Goal: Navigation & Orientation: Find specific page/section

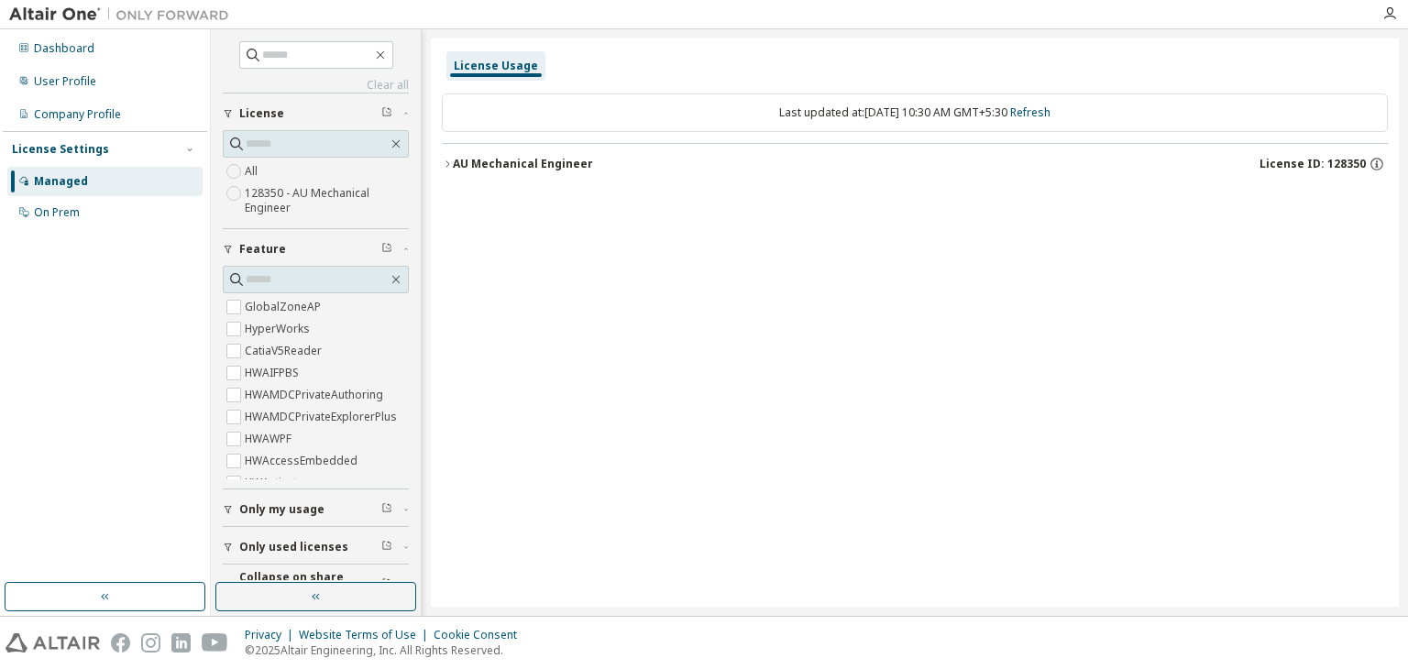
click at [451, 163] on icon "button" at bounding box center [447, 164] width 11 height 11
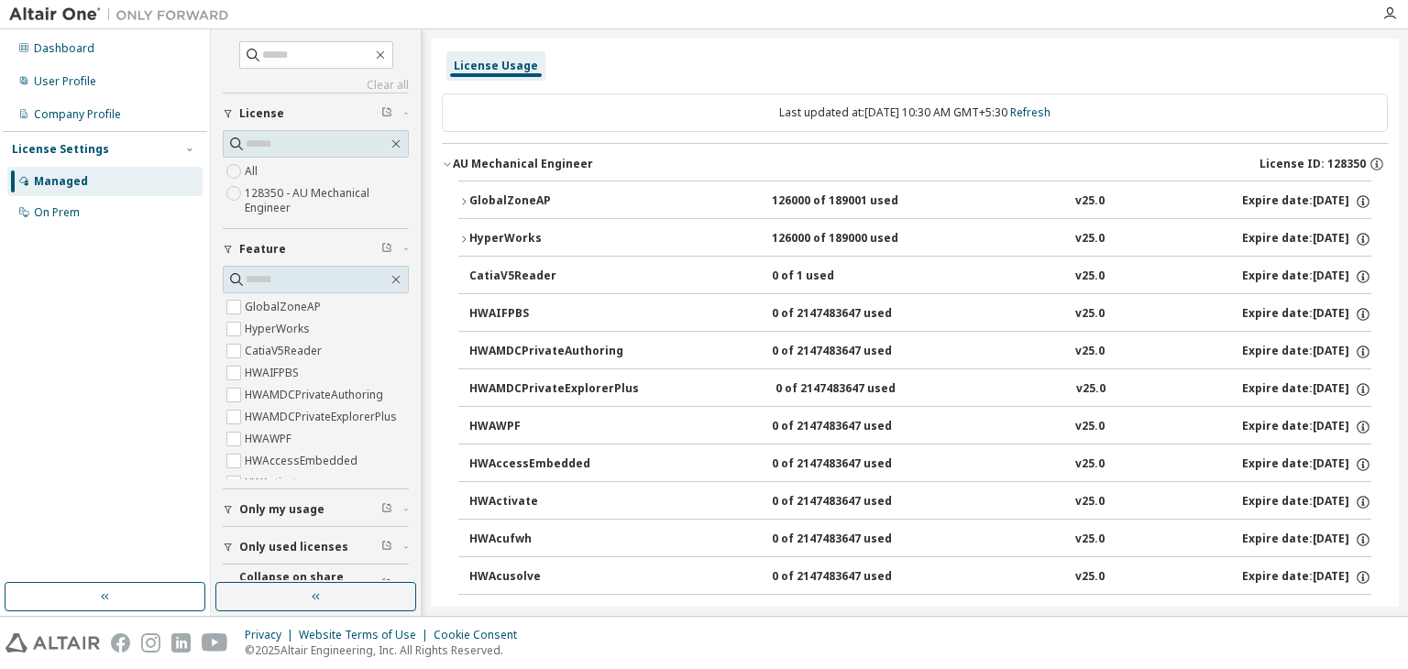
click at [462, 203] on icon "button" at bounding box center [463, 201] width 11 height 11
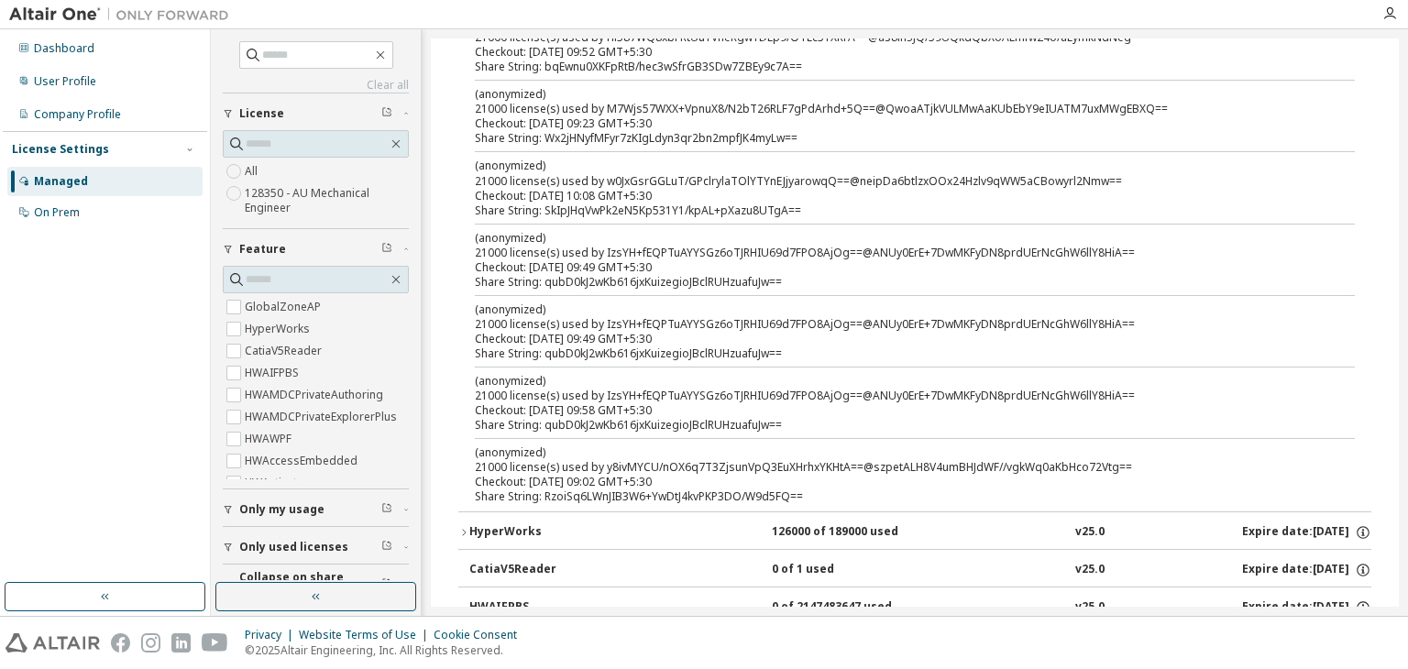
scroll to position [367, 0]
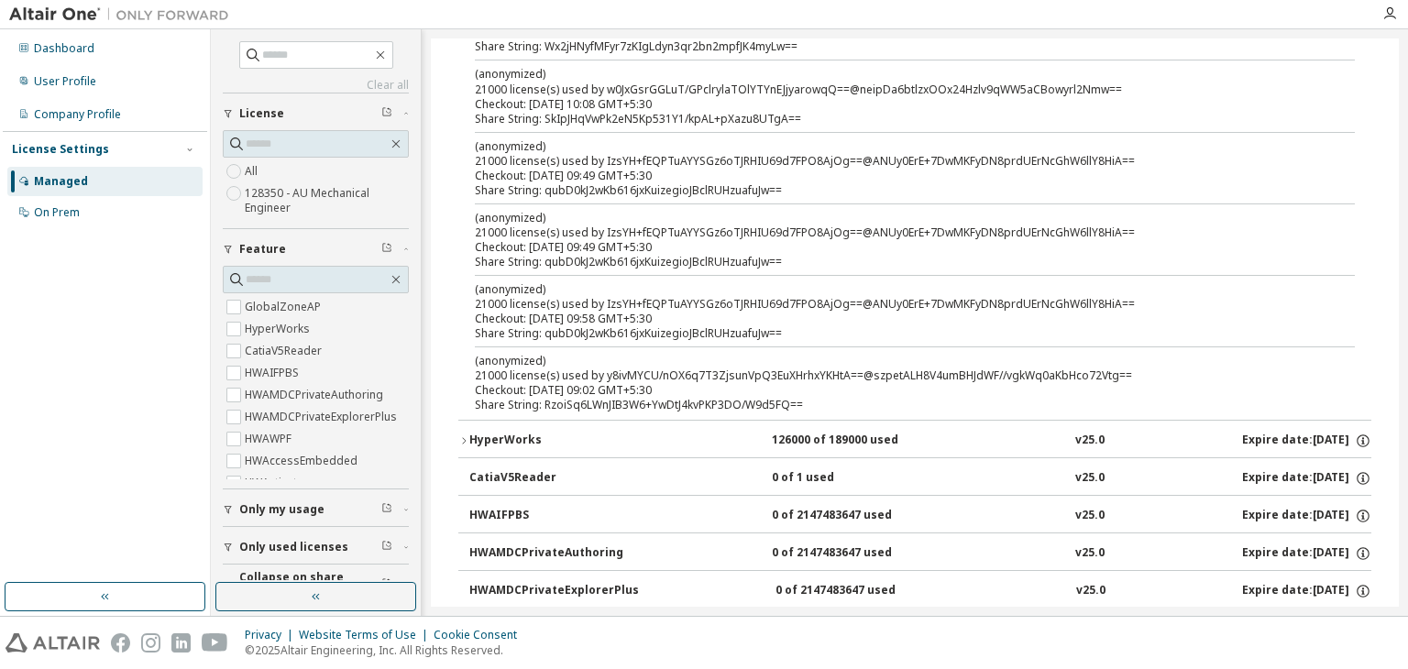
click at [463, 438] on icon "button" at bounding box center [463, 440] width 11 height 11
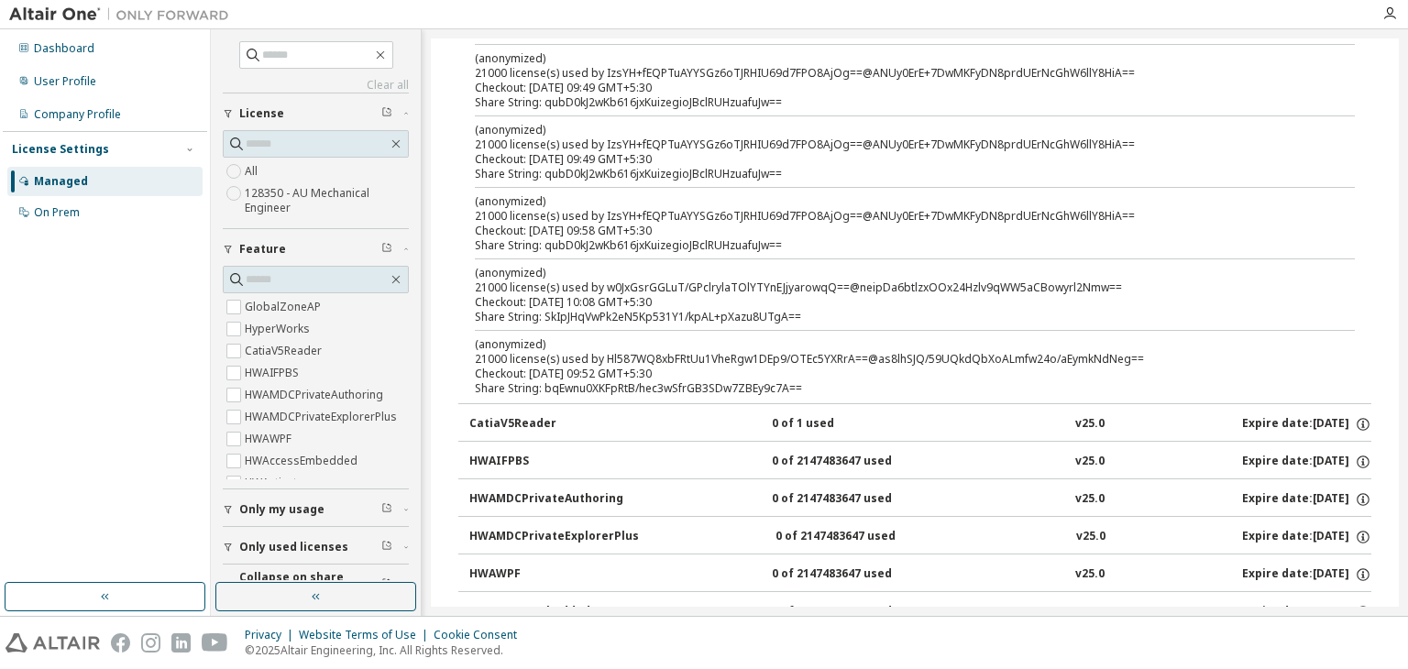
scroll to position [1008, 0]
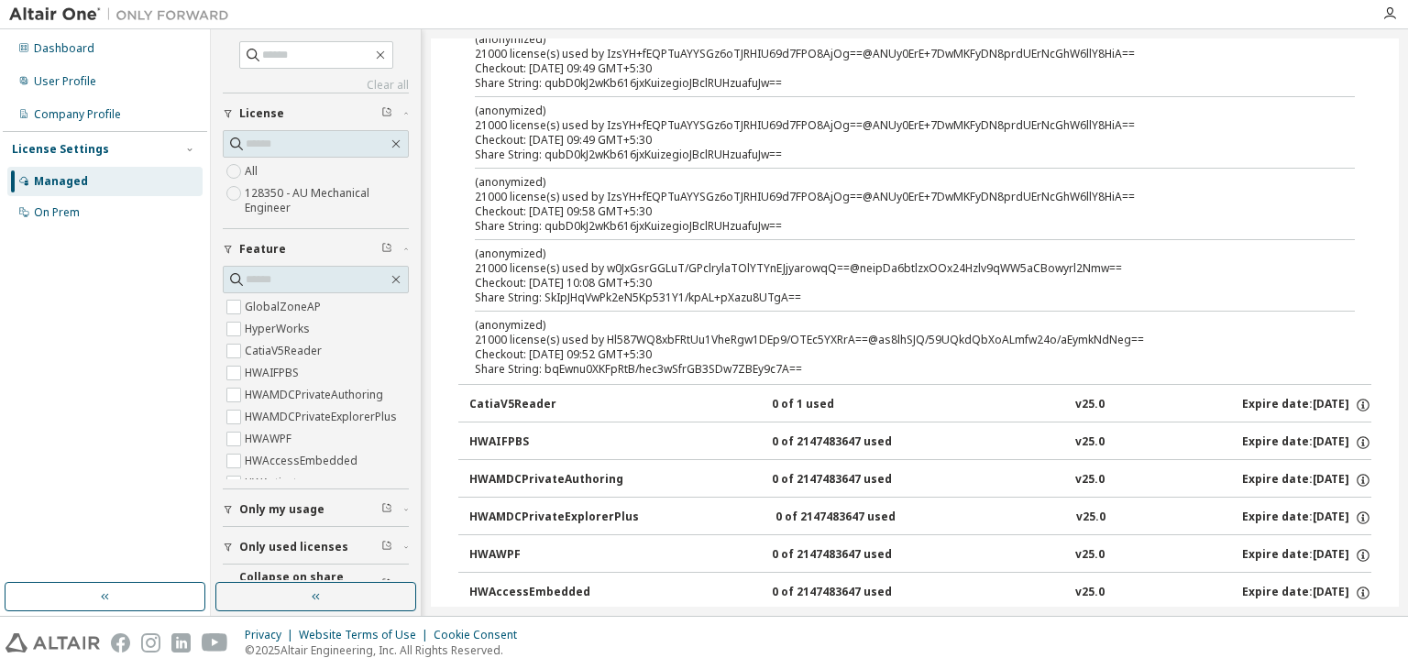
click at [490, 407] on div "CatiaV5Reader" at bounding box center [551, 405] width 165 height 17
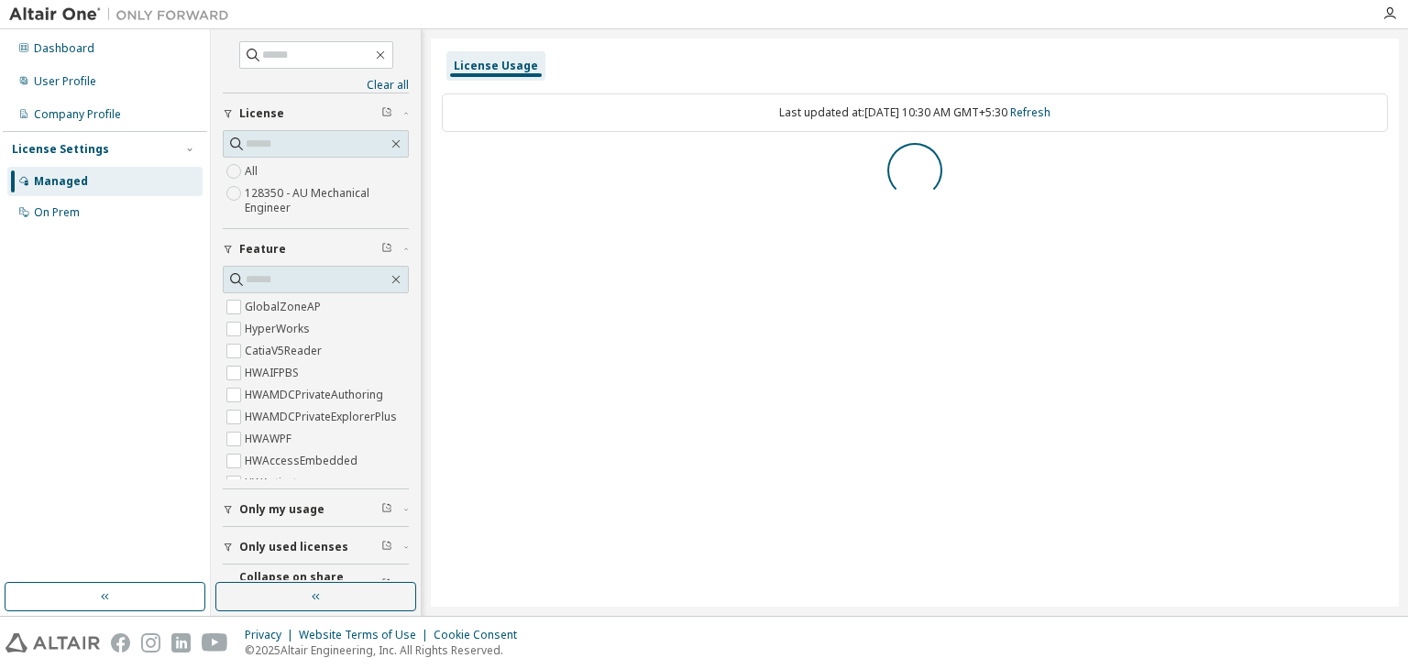
scroll to position [0, 0]
click at [449, 163] on icon "button" at bounding box center [447, 164] width 11 height 11
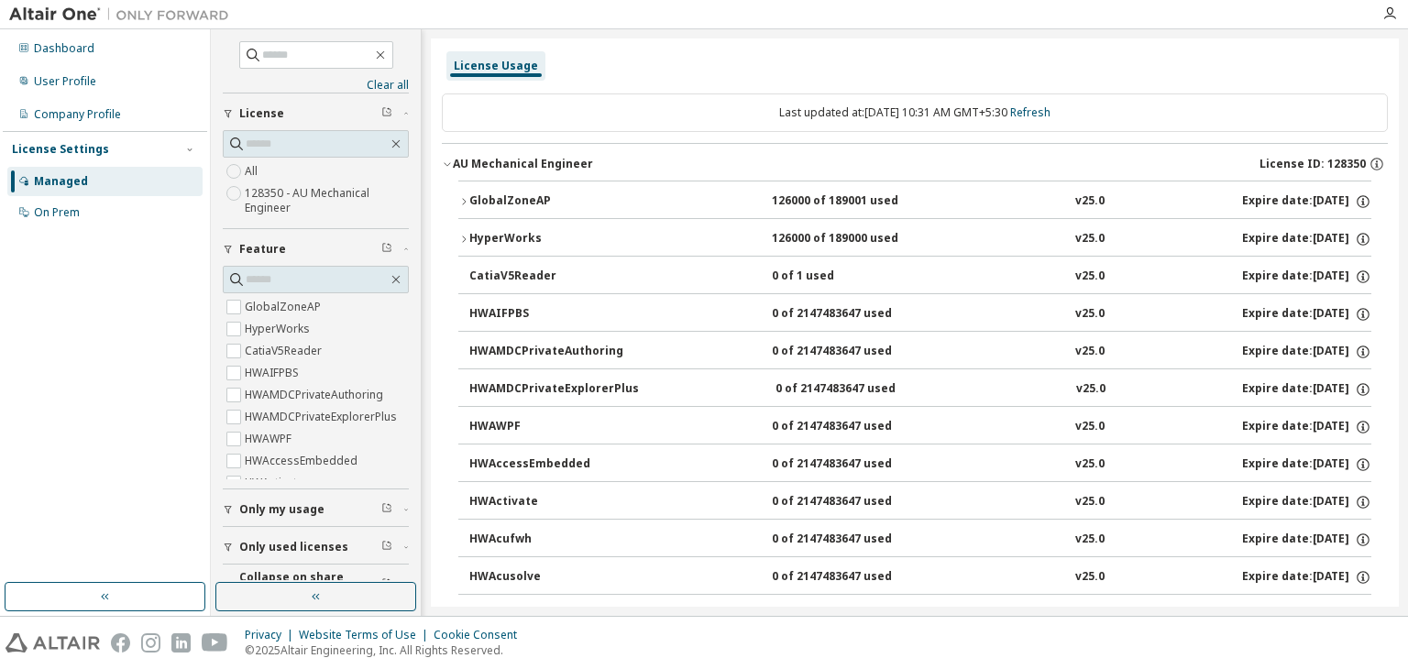
click at [469, 204] on div "GlobalZoneAP" at bounding box center [551, 201] width 165 height 17
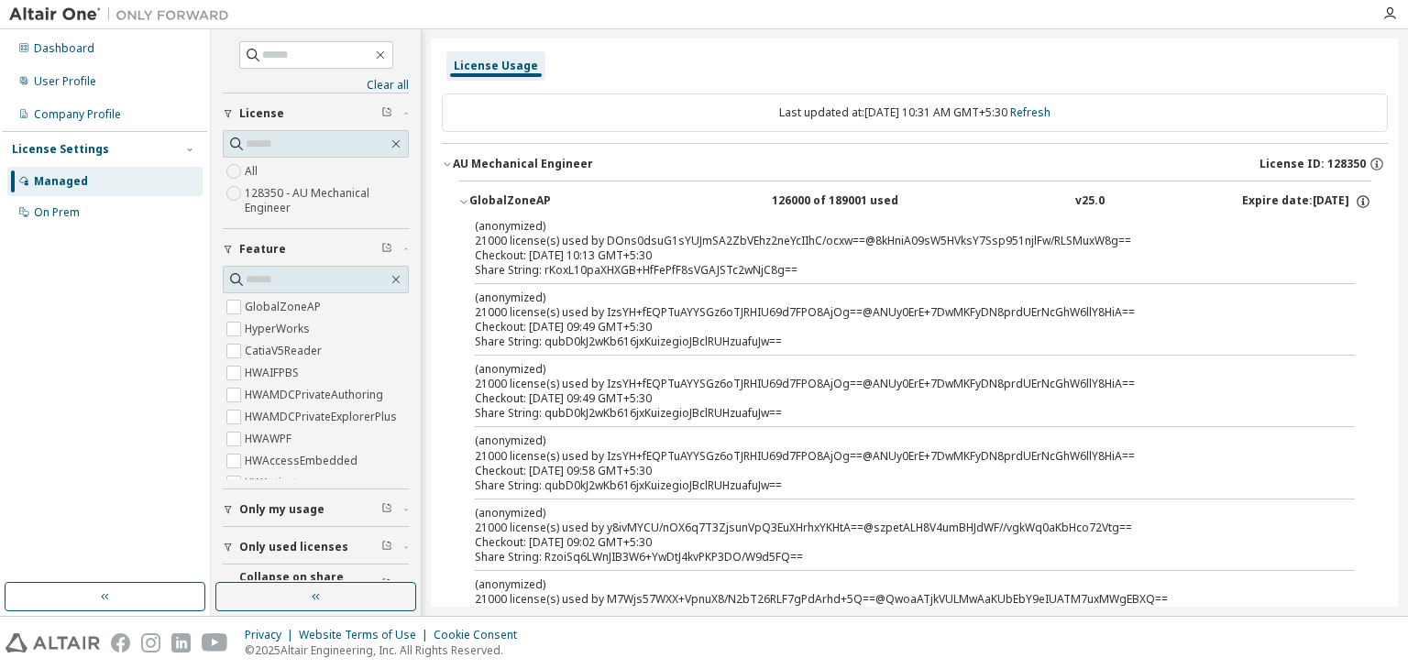
click at [469, 204] on div "GlobalZoneAP" at bounding box center [551, 201] width 165 height 17
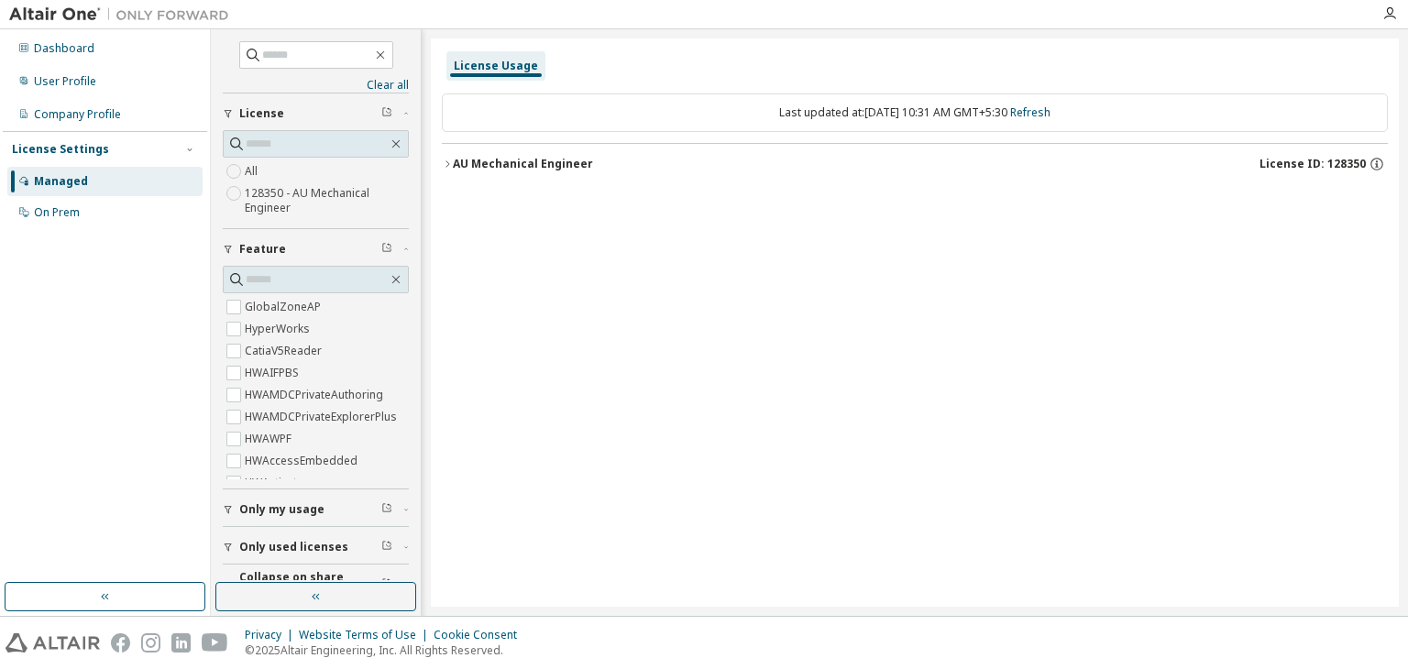
click at [451, 161] on icon "button" at bounding box center [447, 164] width 11 height 11
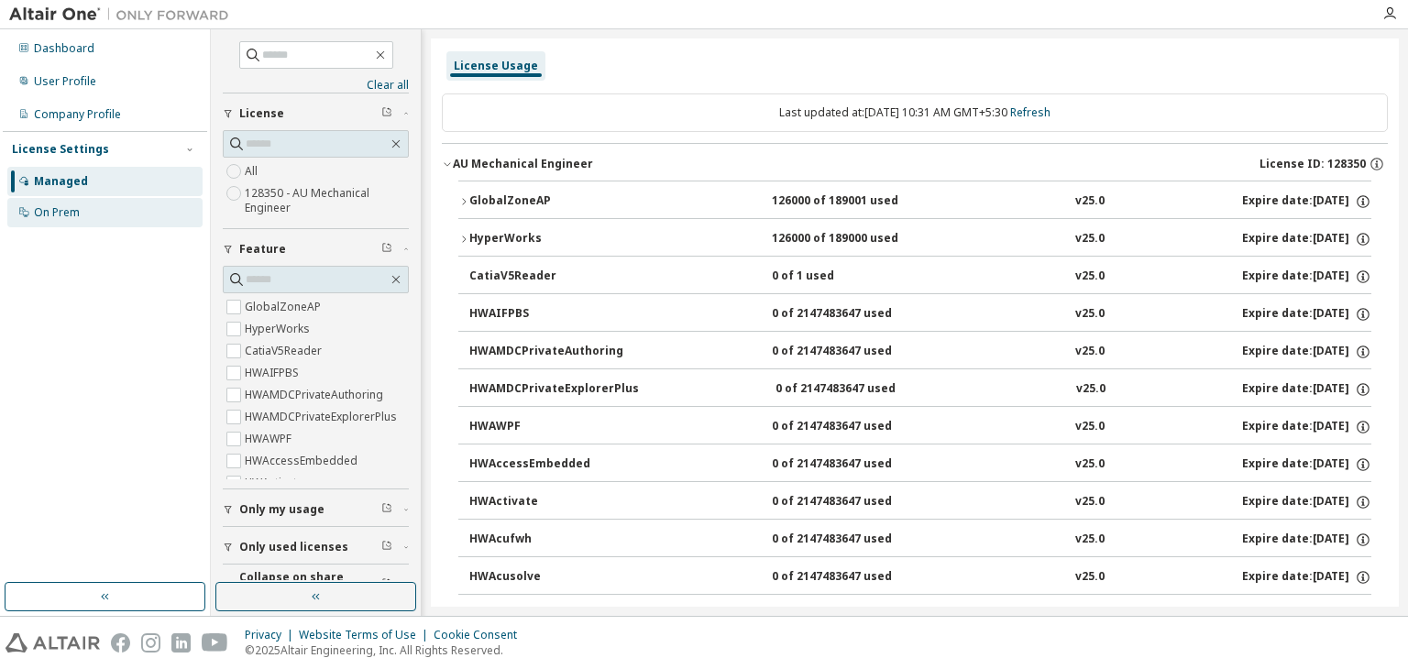
click at [70, 217] on div "On Prem" at bounding box center [57, 212] width 46 height 15
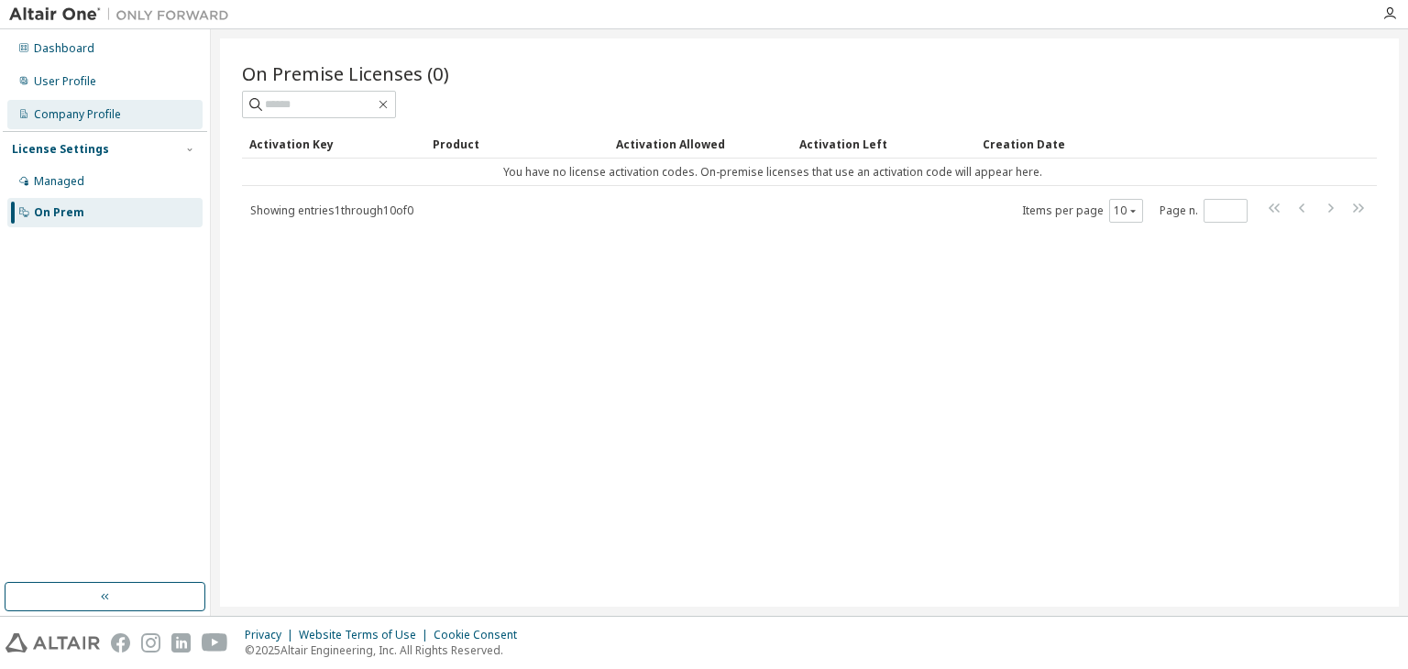
click at [83, 121] on div "Company Profile" at bounding box center [77, 114] width 87 height 15
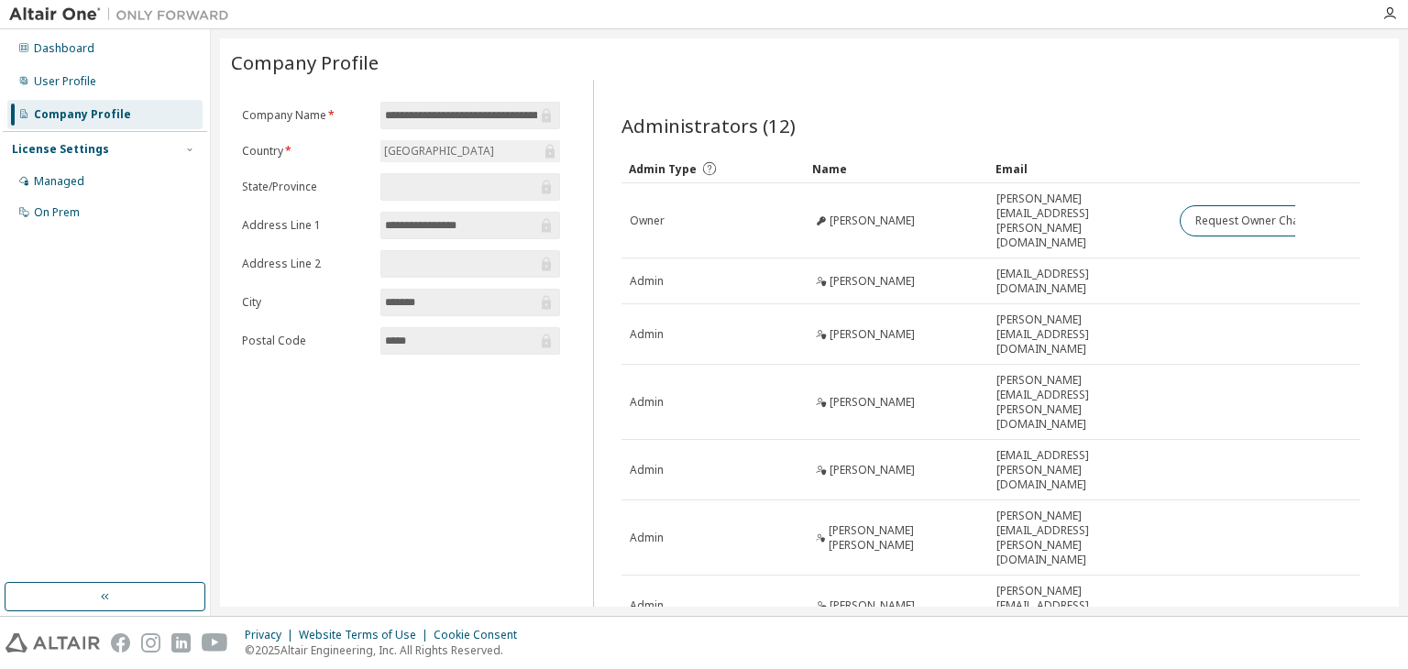
drag, startPoint x: 182, startPoint y: 301, endPoint x: 211, endPoint y: 301, distance: 28.4
click at [194, 300] on div "Dashboard User Profile Company Profile License Settings Managed On Prem" at bounding box center [105, 306] width 204 height 548
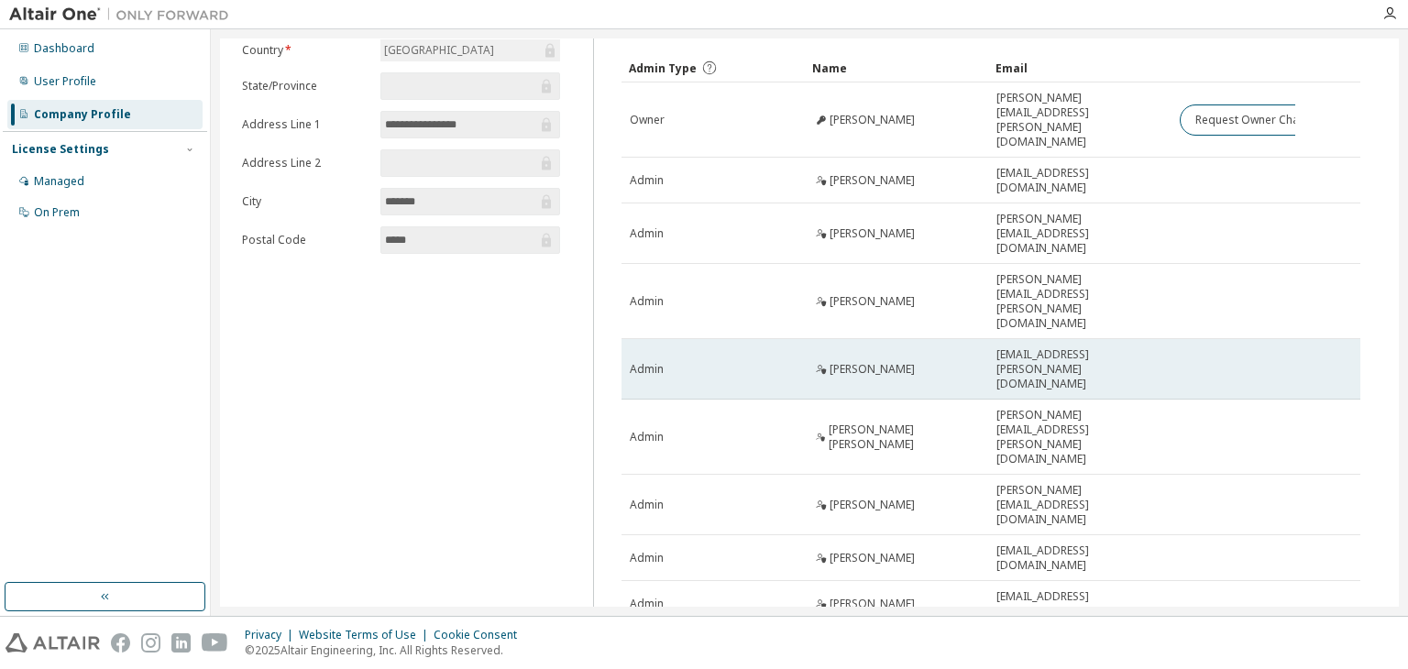
scroll to position [117, 0]
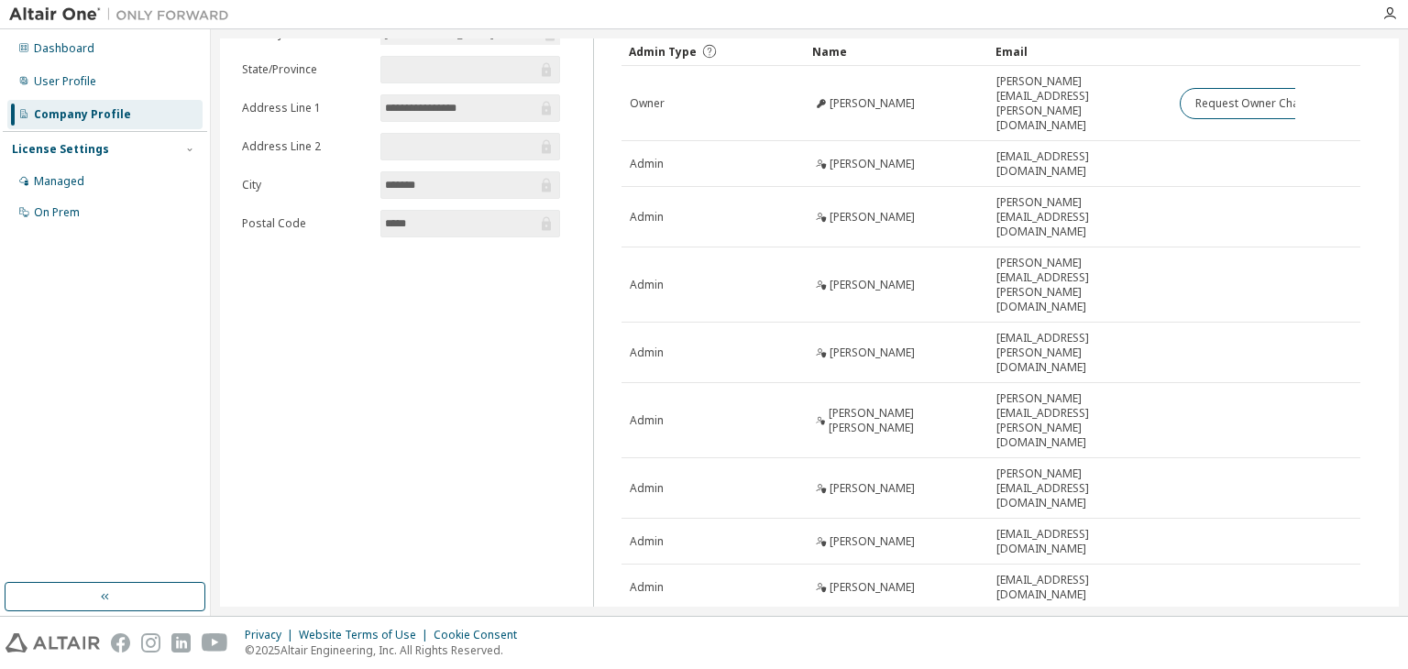
click at [1112, 668] on icon "button" at bounding box center [1116, 681] width 11 height 11
click at [1107, 649] on div "100" at bounding box center [1157, 647] width 147 height 22
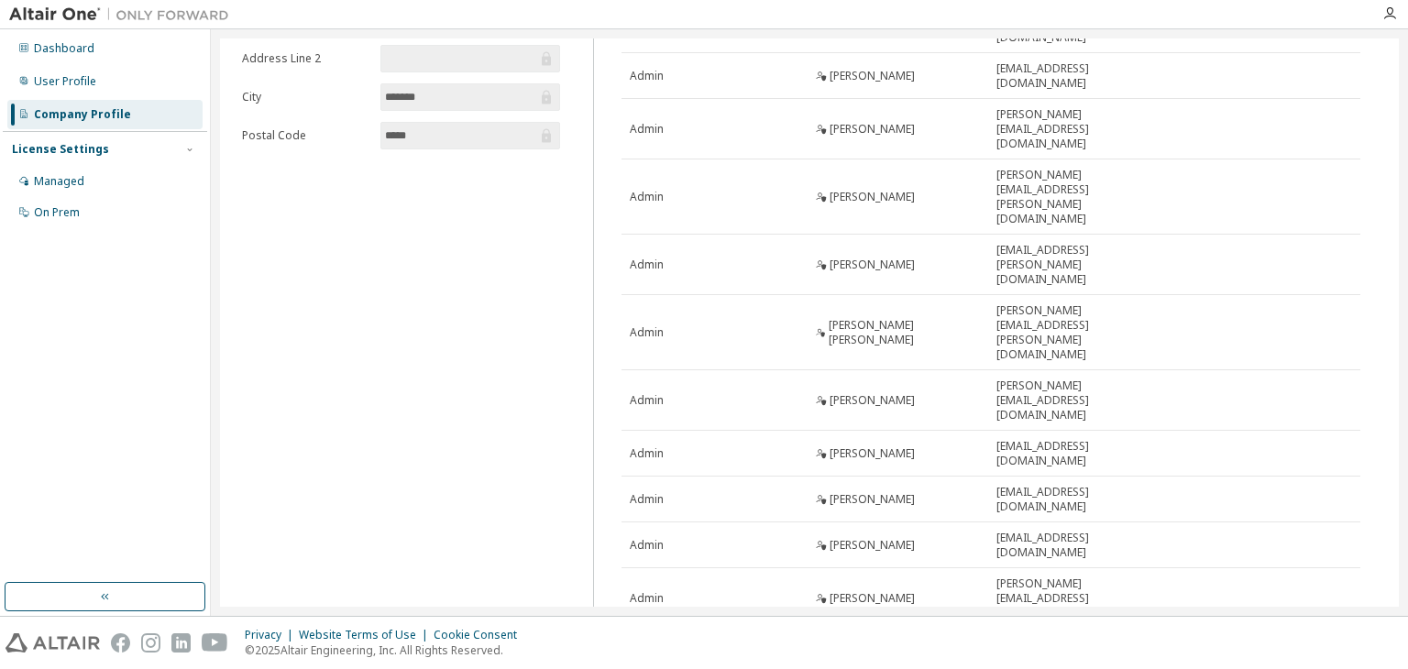
scroll to position [205, 0]
drag, startPoint x: 334, startPoint y: 461, endPoint x: 448, endPoint y: 460, distance: 114.6
click at [334, 461] on div "**********" at bounding box center [401, 317] width 340 height 886
click at [312, 422] on div "**********" at bounding box center [401, 317] width 340 height 886
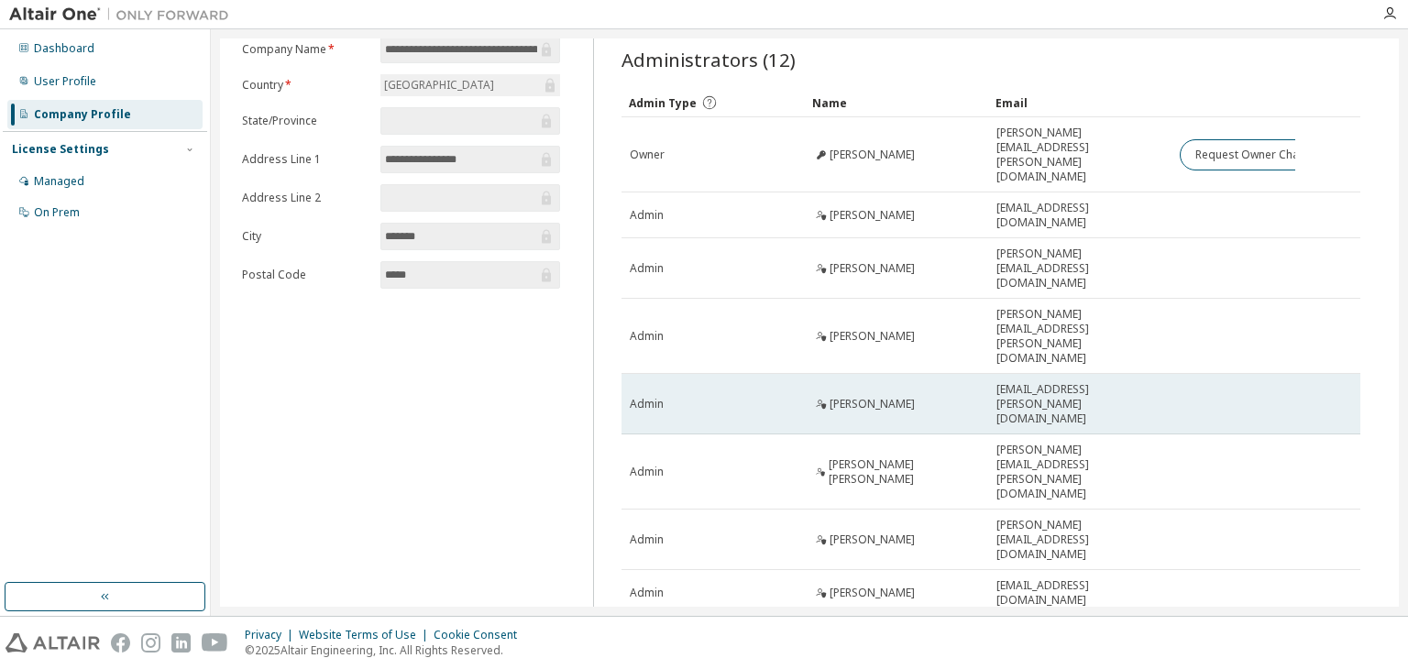
scroll to position [0, 0]
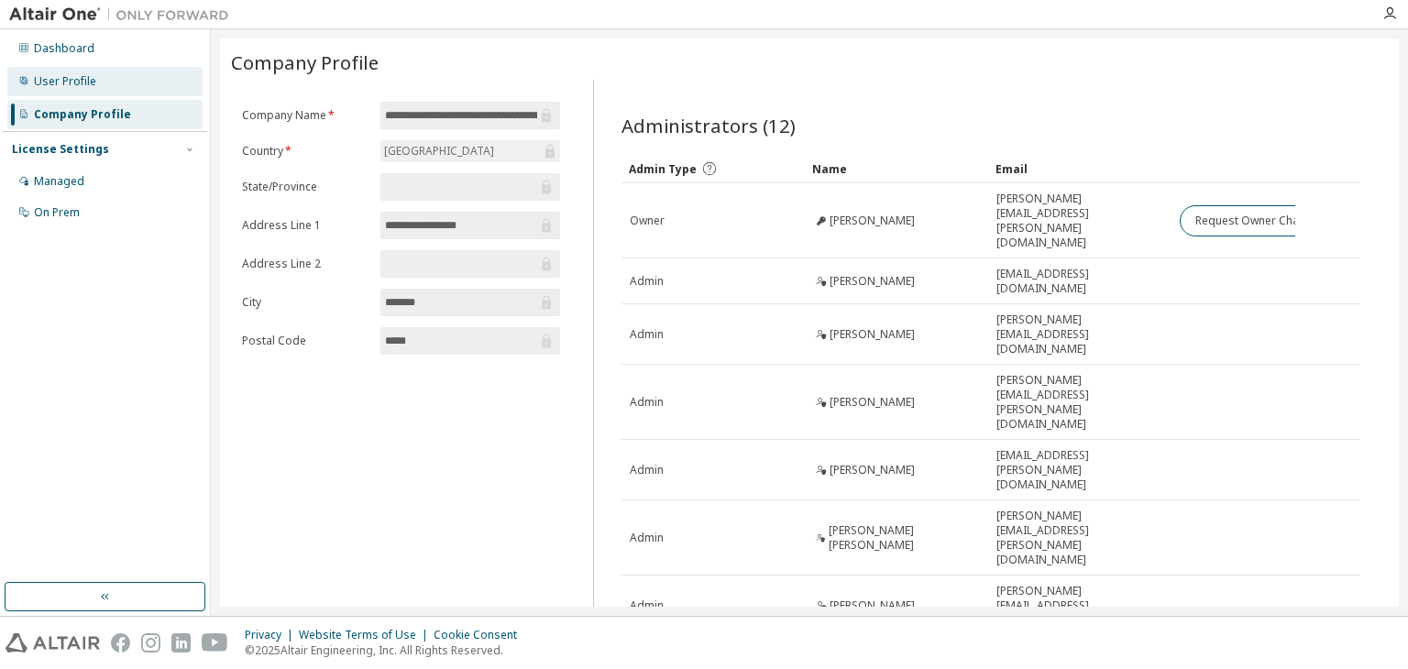
click at [70, 82] on div "User Profile" at bounding box center [65, 81] width 62 height 15
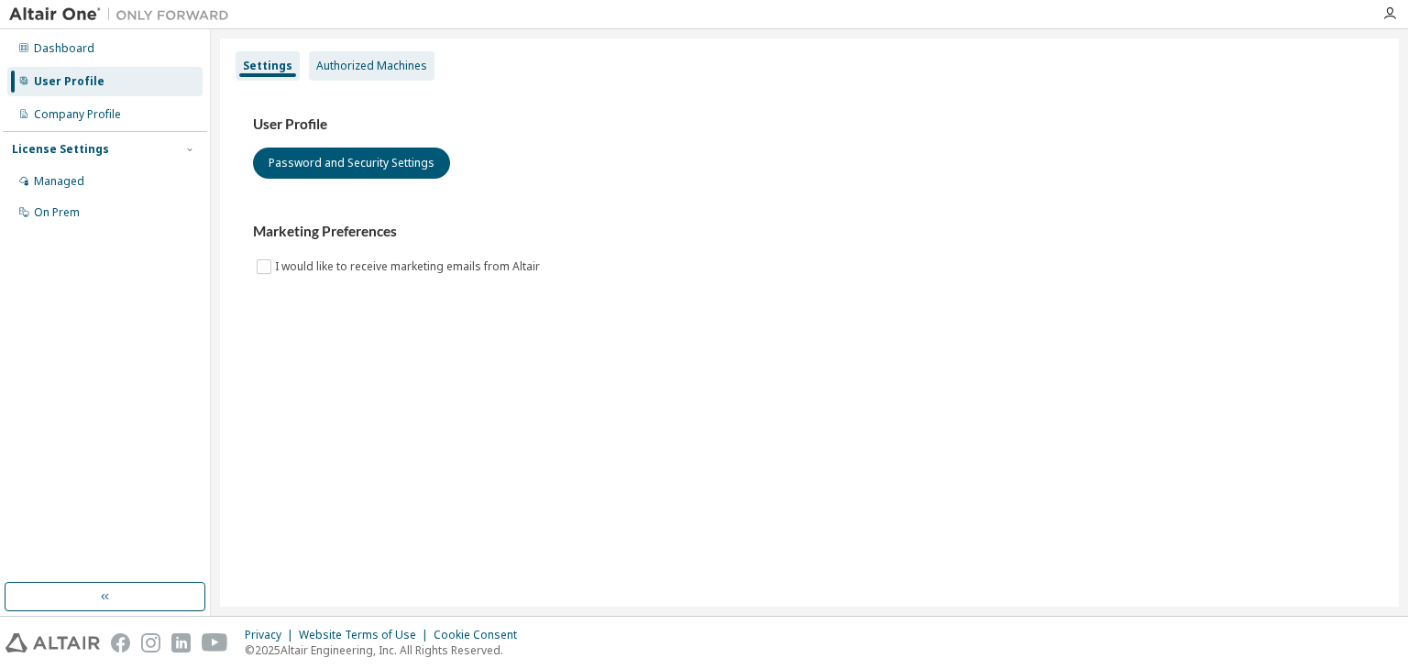
click at [385, 68] on div "Authorized Machines" at bounding box center [371, 66] width 111 height 15
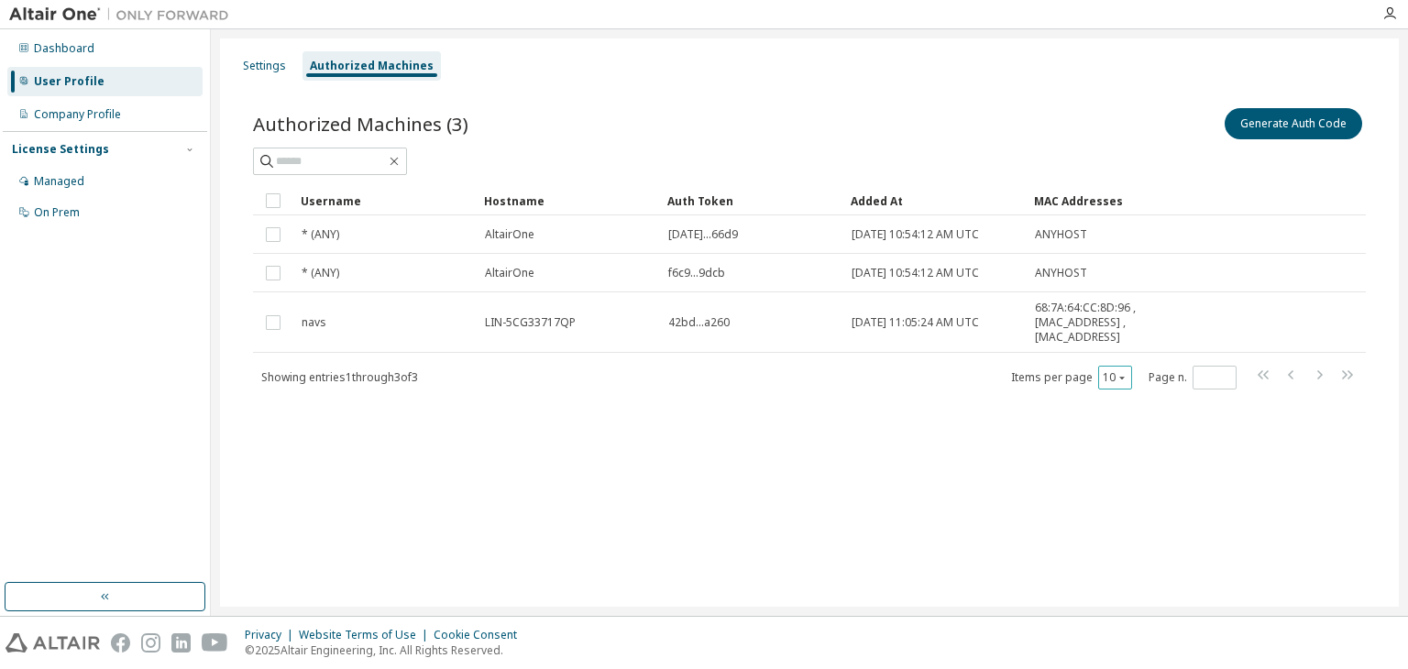
click at [1125, 375] on icon "button" at bounding box center [1122, 377] width 11 height 11
click at [1122, 490] on div "100" at bounding box center [1171, 490] width 147 height 22
drag, startPoint x: 1029, startPoint y: 193, endPoint x: 1039, endPoint y: 220, distance: 29.3
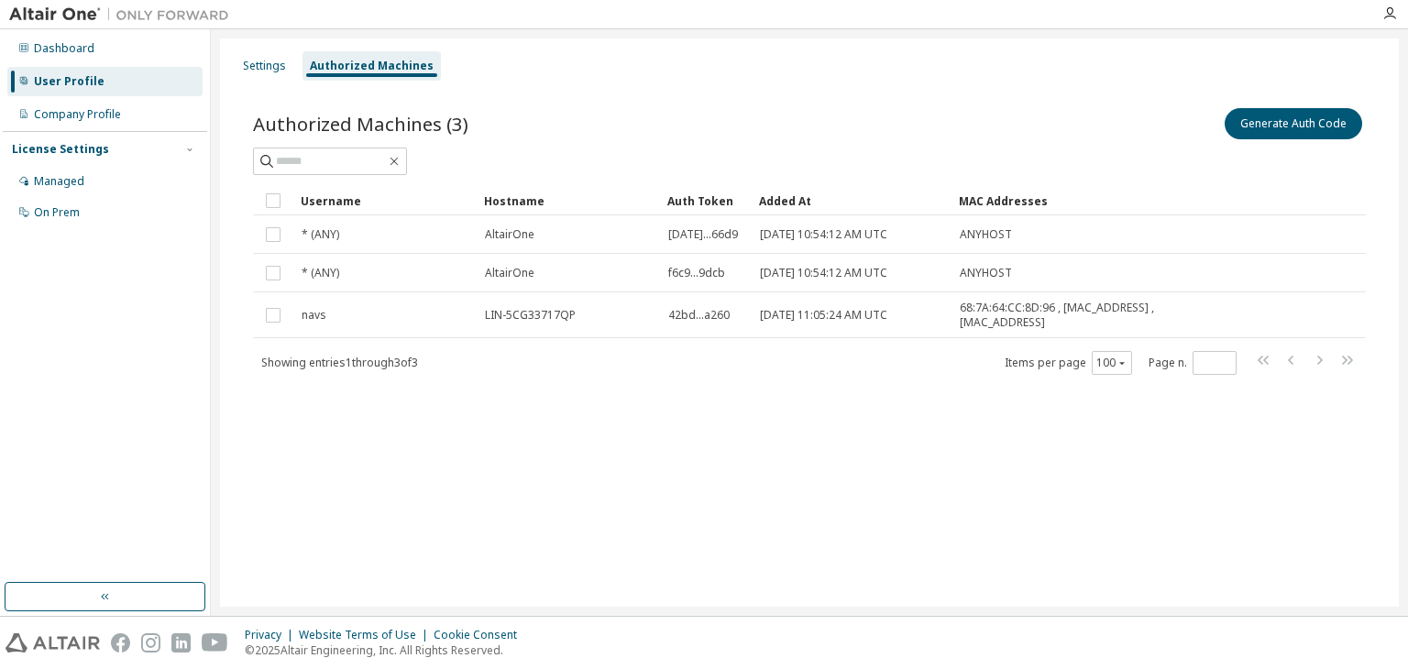
drag, startPoint x: 843, startPoint y: 202, endPoint x: 731, endPoint y: 221, distance: 114.4
drag, startPoint x: 661, startPoint y: 199, endPoint x: 578, endPoint y: 217, distance: 85.4
click at [315, 163] on input "text" at bounding box center [331, 161] width 110 height 18
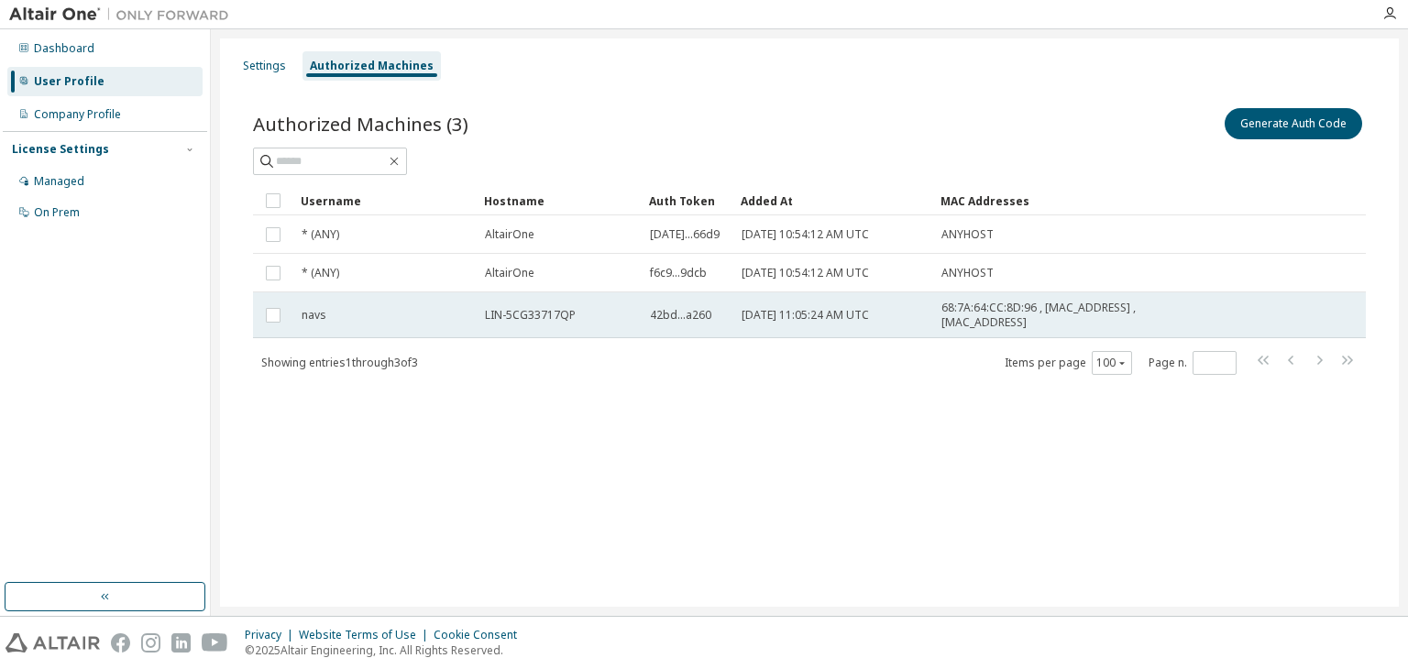
click at [699, 320] on span "42bd...a260" at bounding box center [680, 315] width 61 height 15
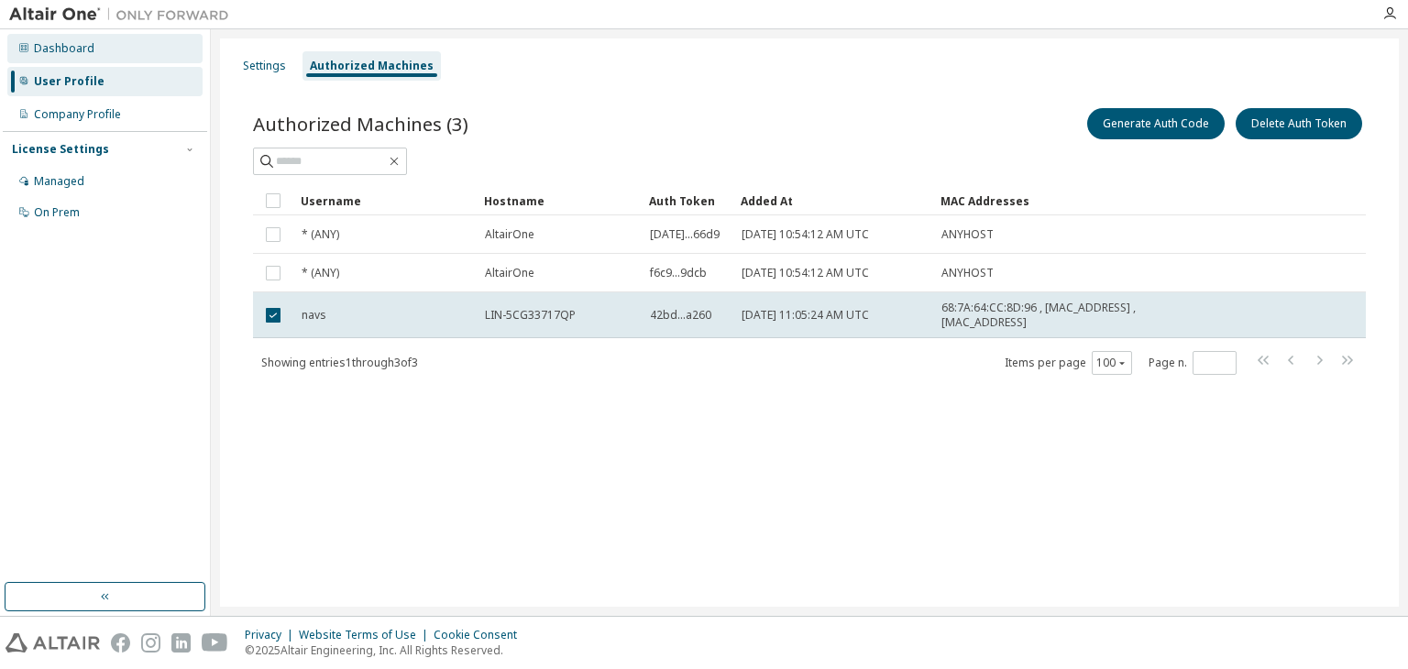
click at [126, 55] on div "Dashboard" at bounding box center [104, 48] width 195 height 29
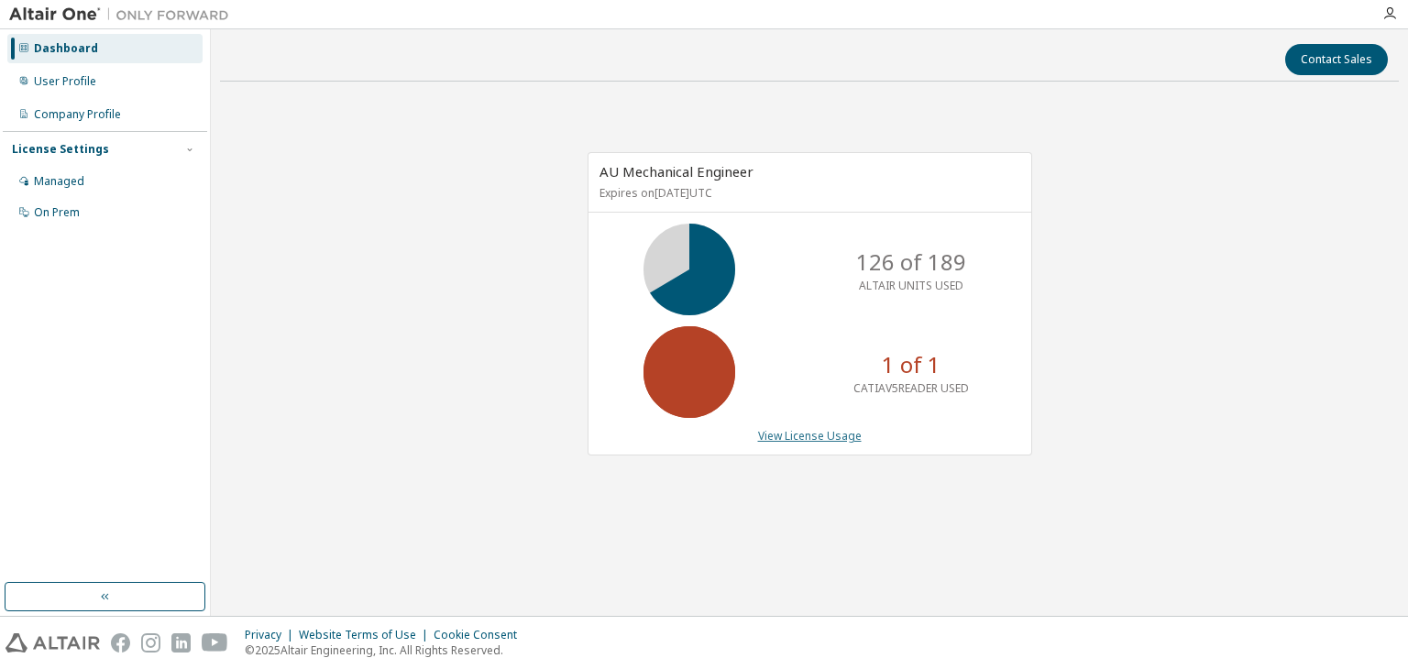
click at [798, 441] on link "View License Usage" at bounding box center [810, 436] width 104 height 16
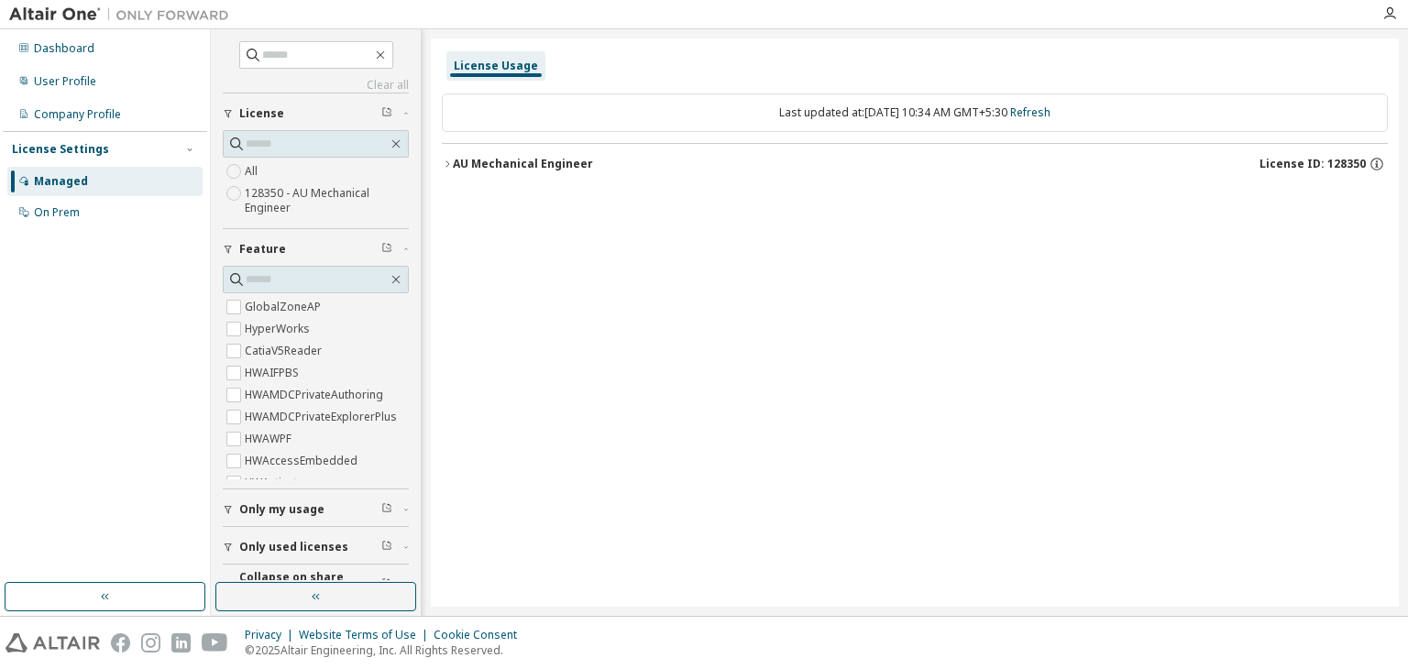
click at [453, 170] on div "AU Mechanical Engineer" at bounding box center [523, 164] width 140 height 15
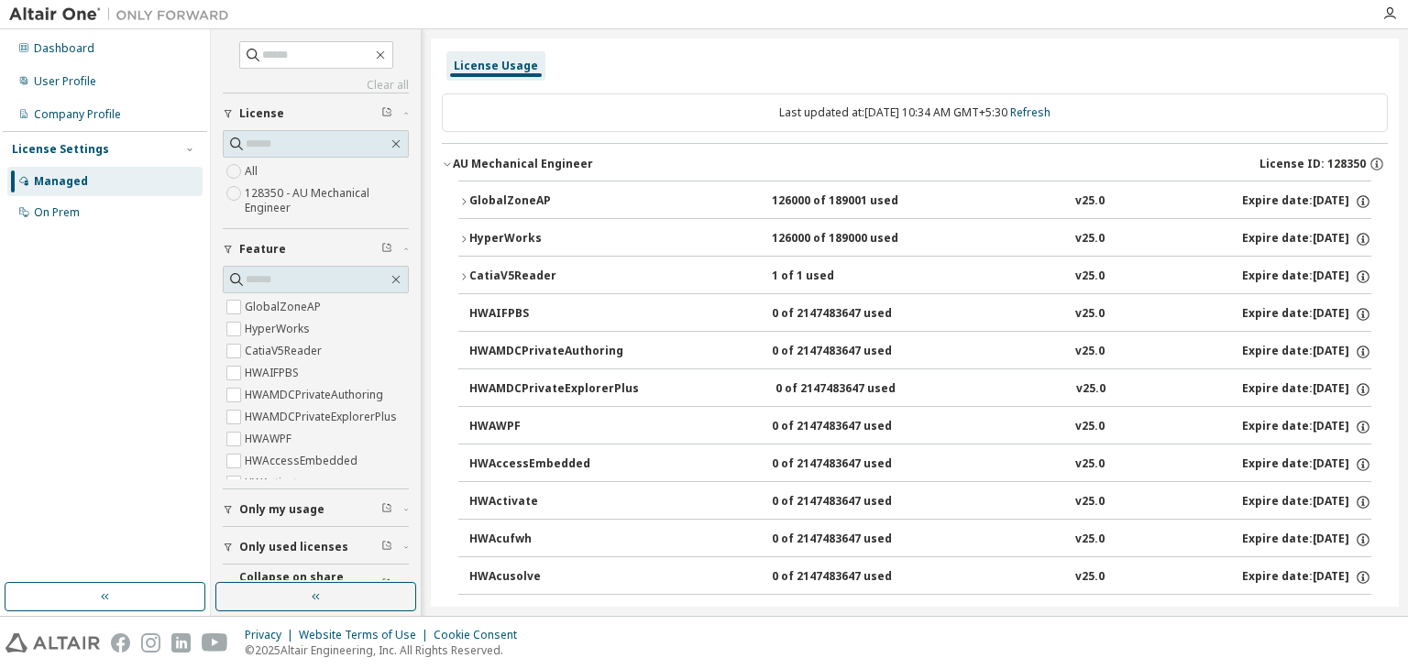
click at [461, 273] on icon "button" at bounding box center [463, 276] width 11 height 11
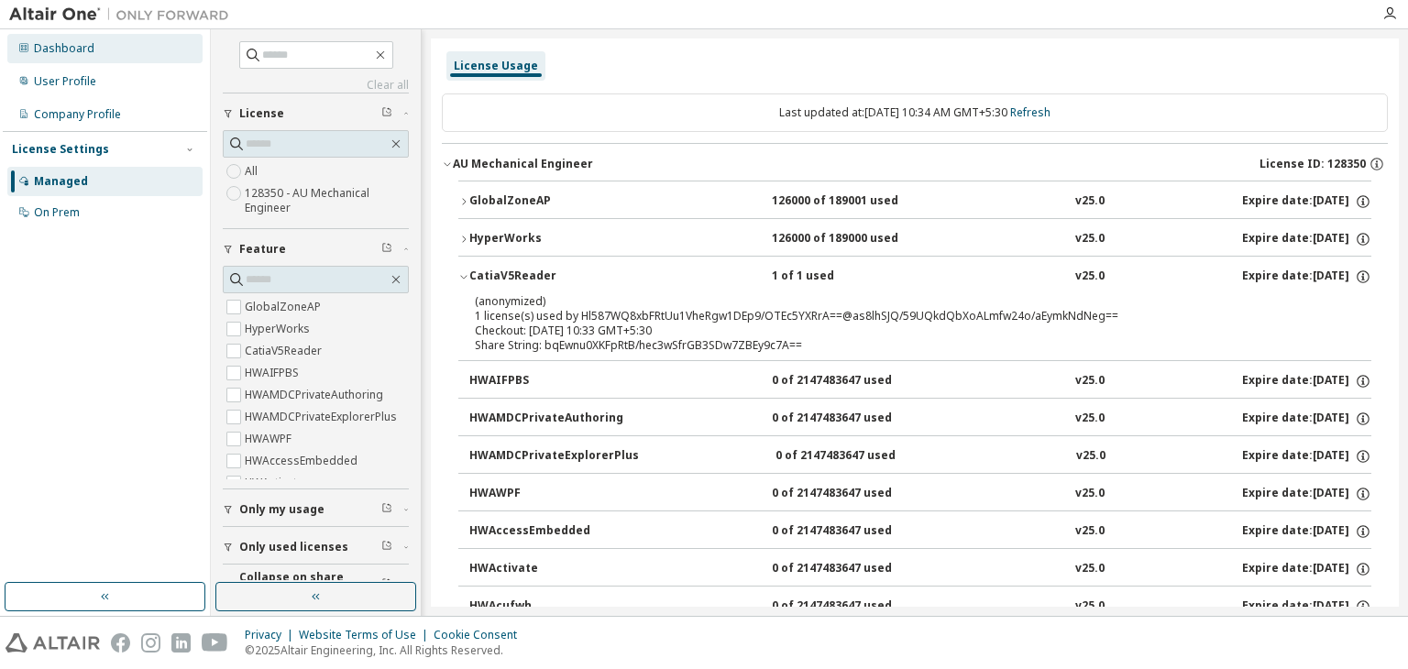
click at [81, 55] on div "Dashboard" at bounding box center [64, 48] width 61 height 15
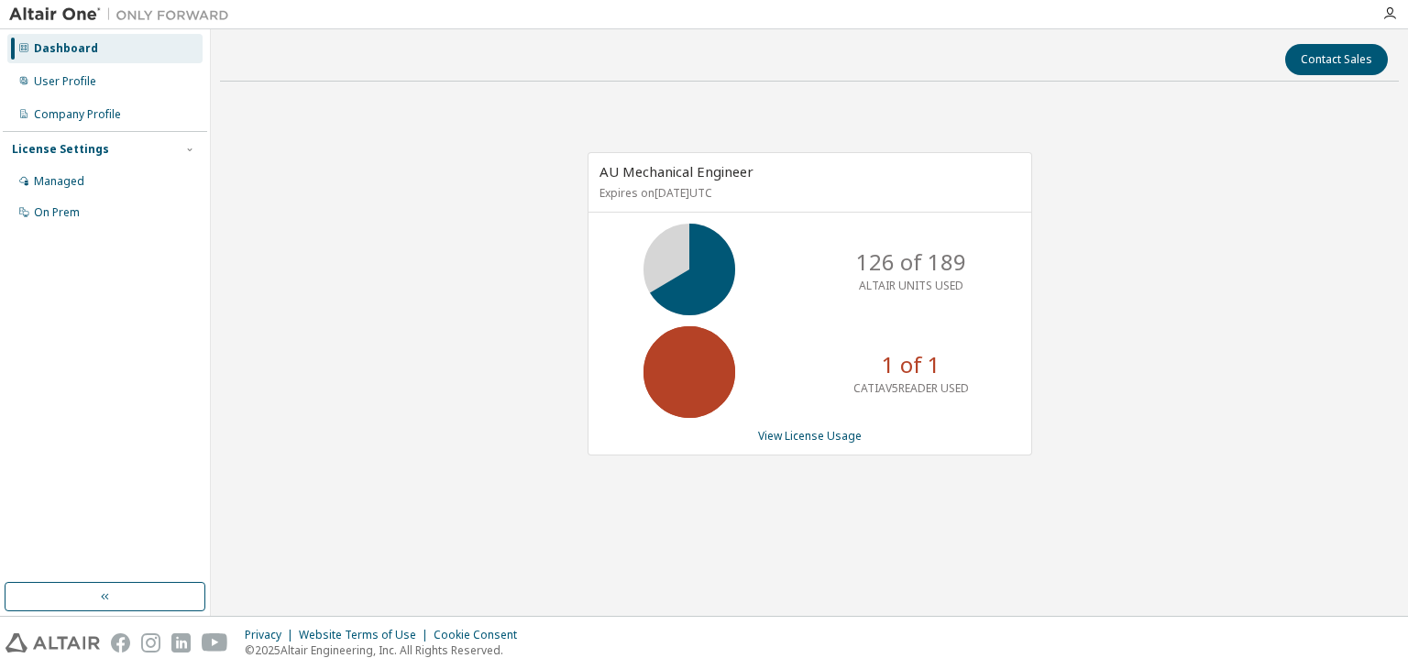
click at [712, 290] on icon at bounding box center [689, 270] width 46 height 46
click at [108, 69] on div "User Profile" at bounding box center [104, 81] width 195 height 29
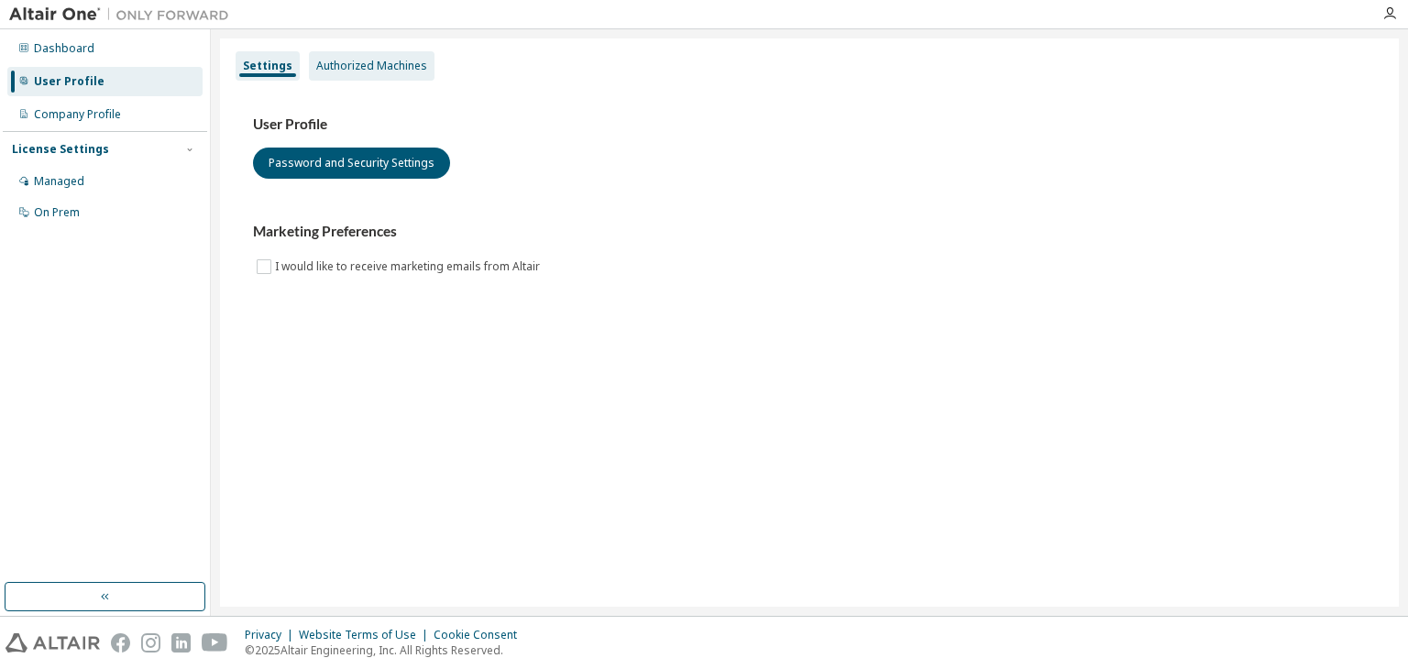
click at [399, 73] on div "Authorized Machines" at bounding box center [372, 65] width 126 height 29
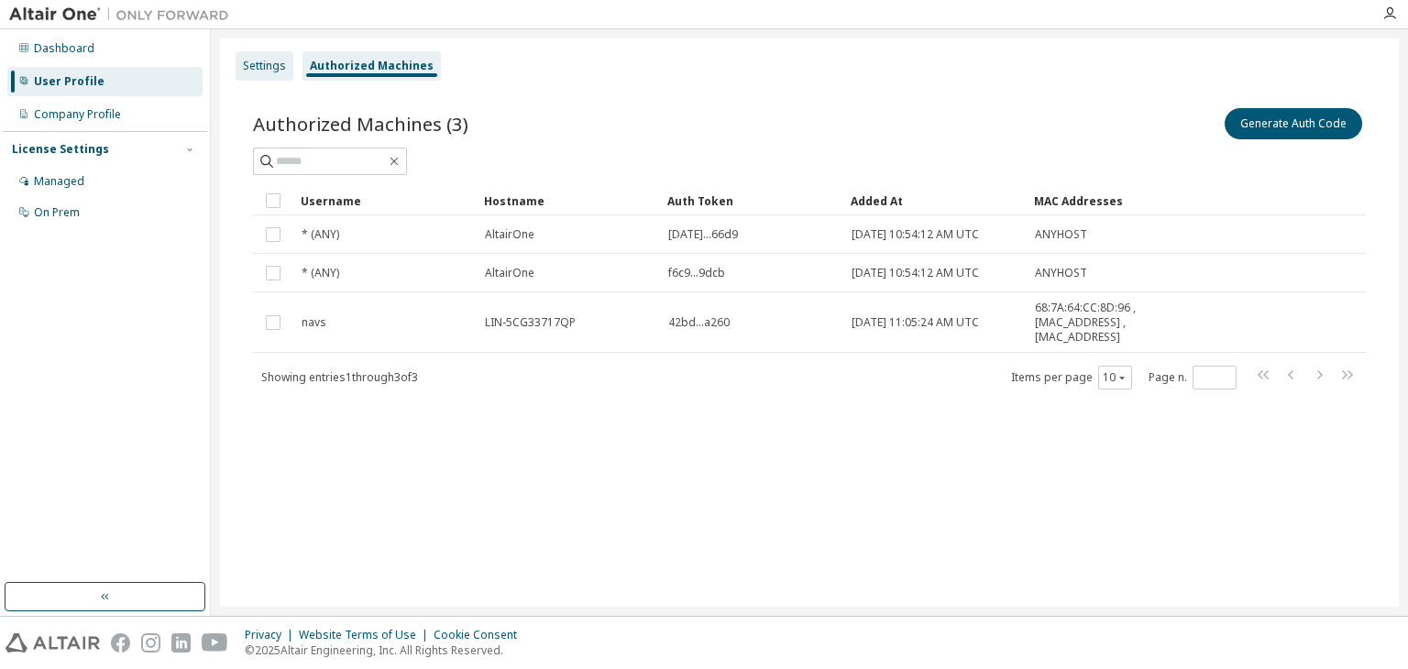
click at [270, 67] on div "Settings" at bounding box center [264, 66] width 43 height 15
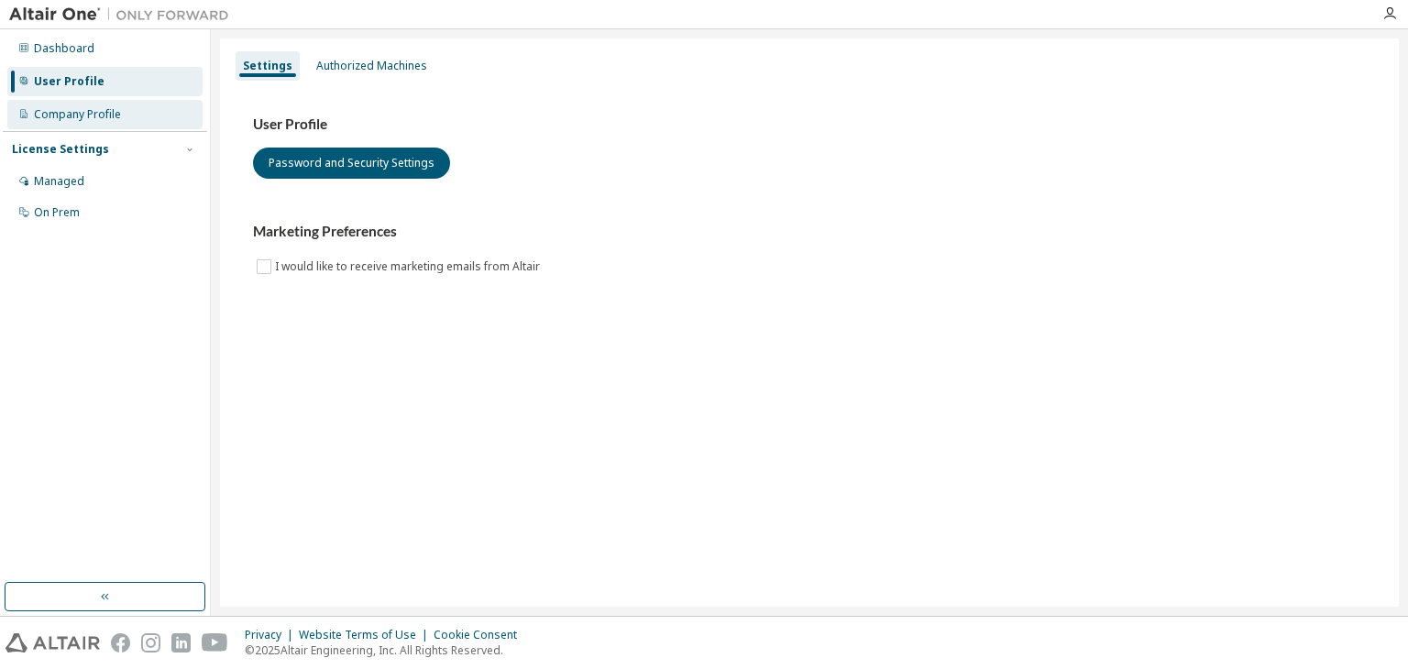
click at [77, 126] on div "Company Profile" at bounding box center [104, 114] width 195 height 29
